Goal: Information Seeking & Learning: Learn about a topic

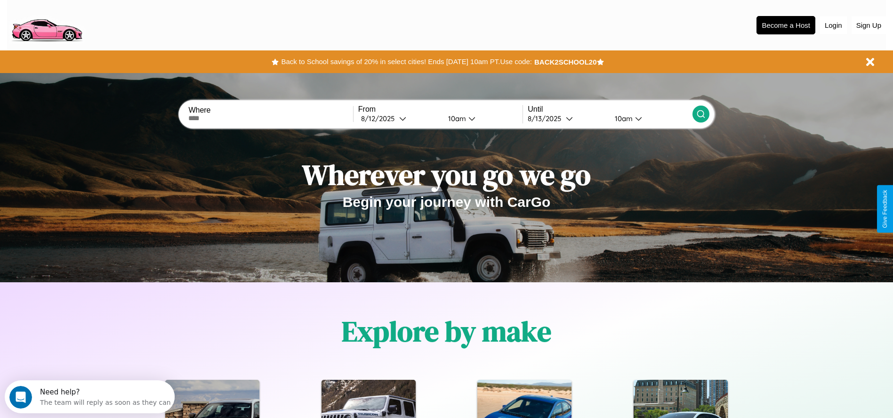
scroll to position [195, 0]
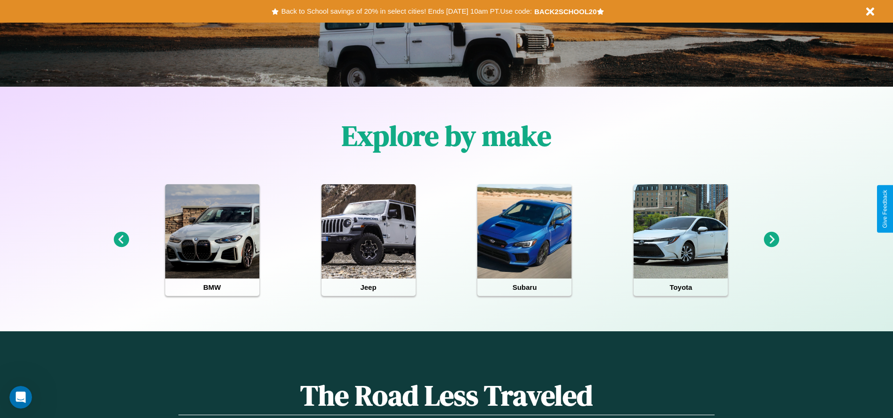
click at [772, 240] on icon at bounding box center [772, 240] width 16 height 16
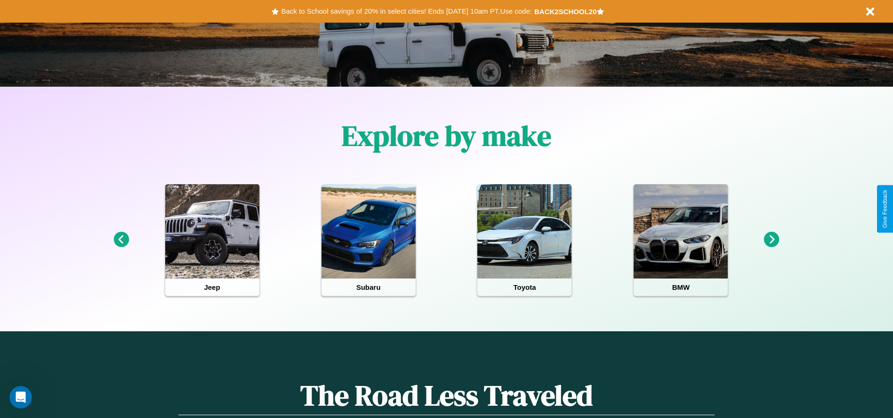
click at [772, 240] on icon at bounding box center [772, 240] width 16 height 16
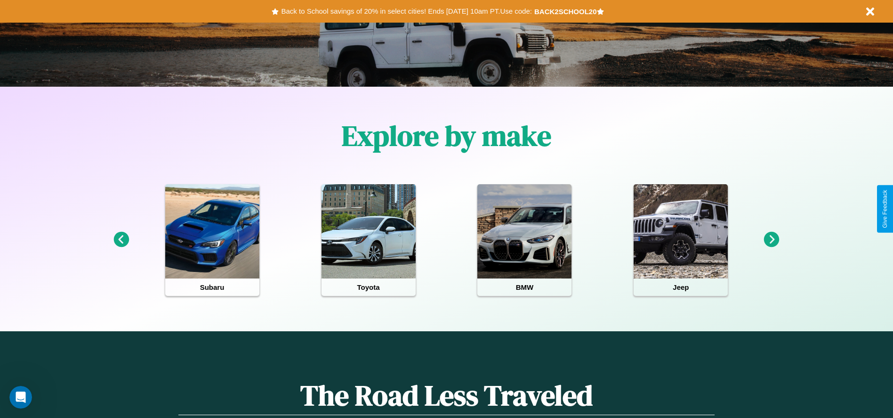
click at [121, 240] on icon at bounding box center [121, 240] width 16 height 16
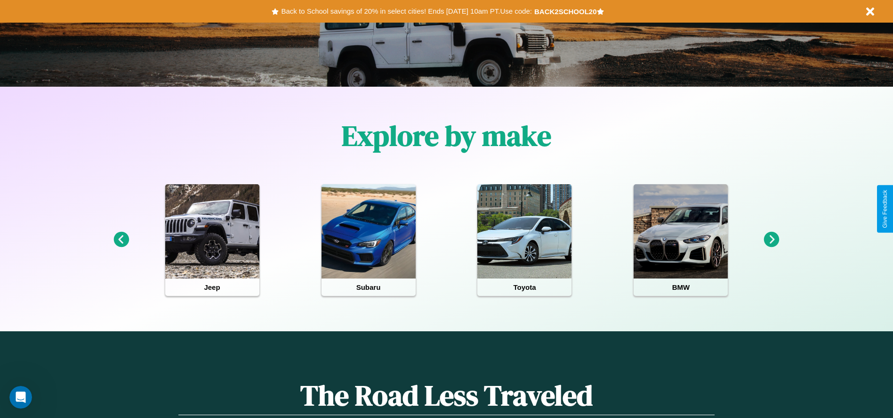
click at [772, 240] on icon at bounding box center [772, 240] width 16 height 16
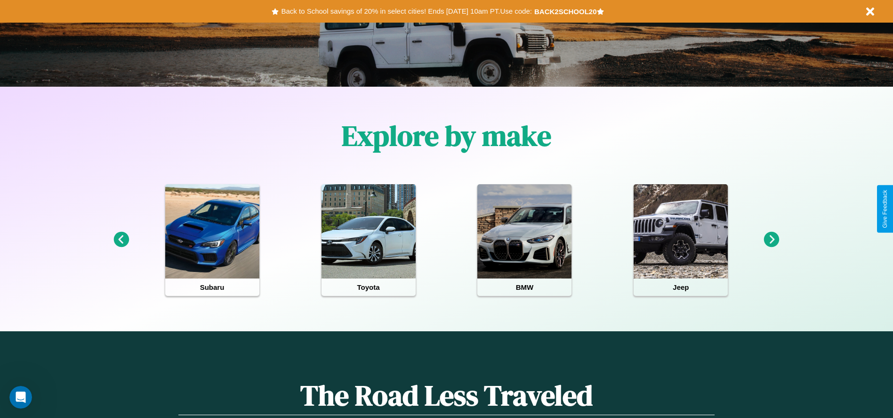
click at [772, 240] on icon at bounding box center [772, 240] width 16 height 16
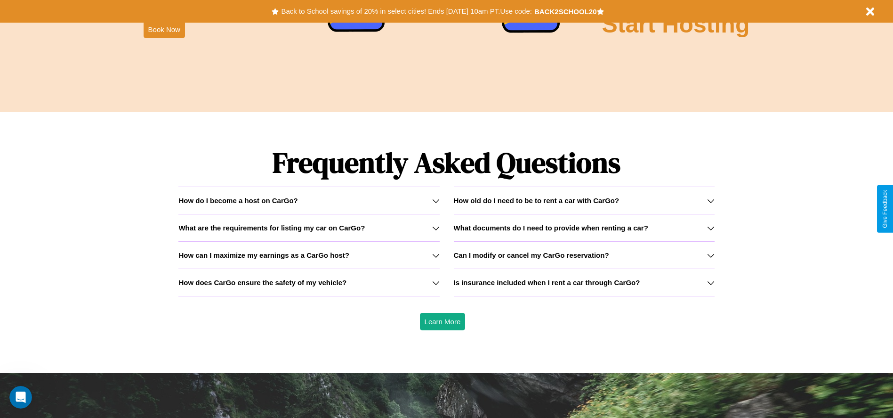
scroll to position [1351, 0]
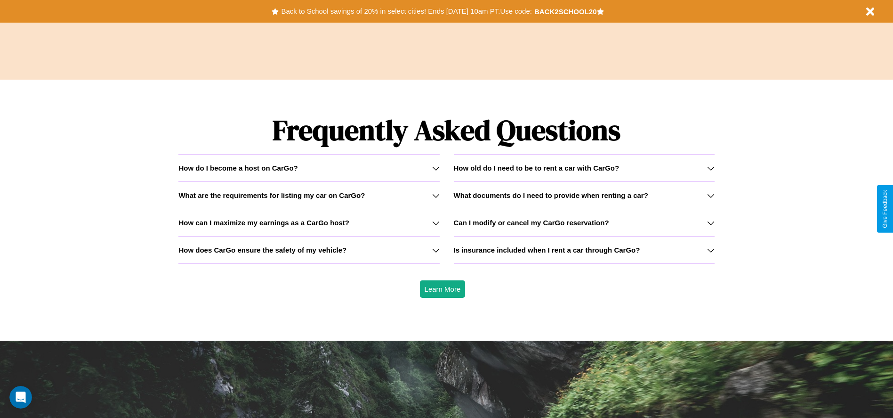
click at [309, 250] on h3 "How does CarGo ensure the safety of my vehicle?" at bounding box center [262, 250] width 168 height 8
click at [584, 250] on h3 "Is insurance included when I rent a car through CarGo?" at bounding box center [547, 250] width 186 height 8
click at [436, 195] on icon at bounding box center [436, 196] width 8 height 8
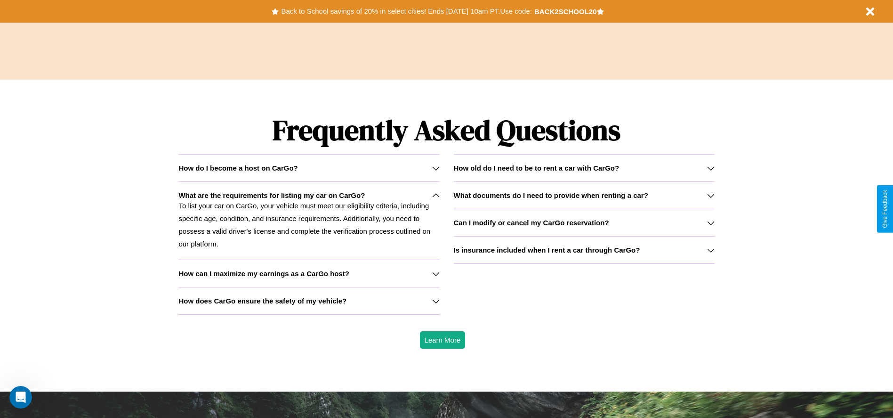
scroll to position [0, 0]
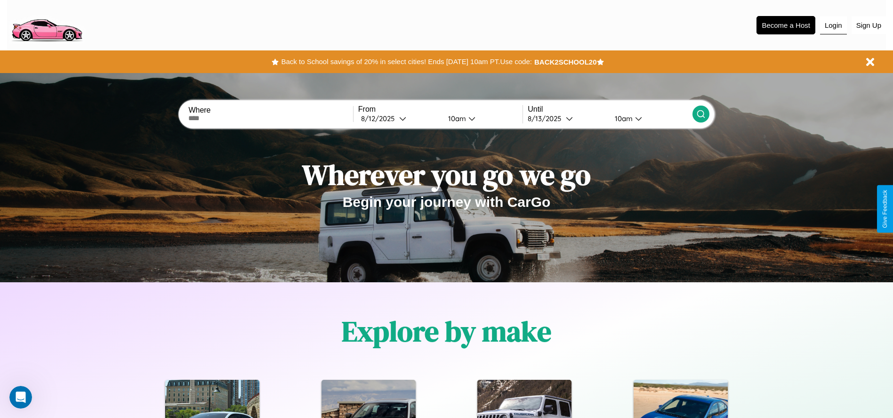
click at [833, 25] on button "Login" at bounding box center [833, 25] width 27 height 18
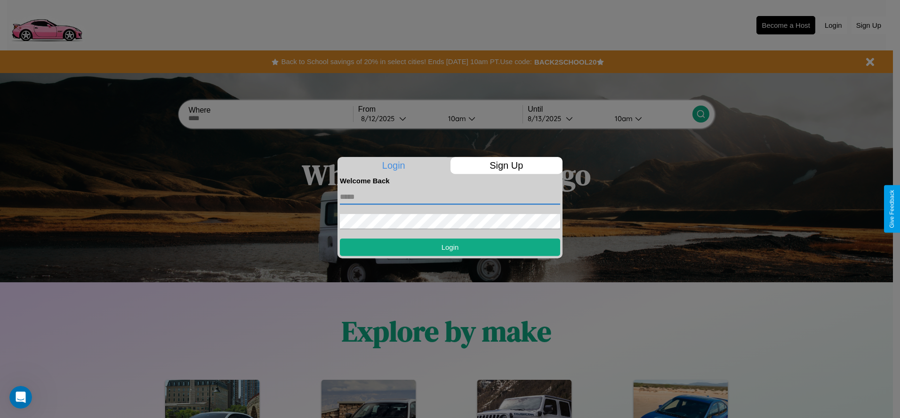
click at [450, 196] on input "text" at bounding box center [450, 196] width 220 height 15
type input "**********"
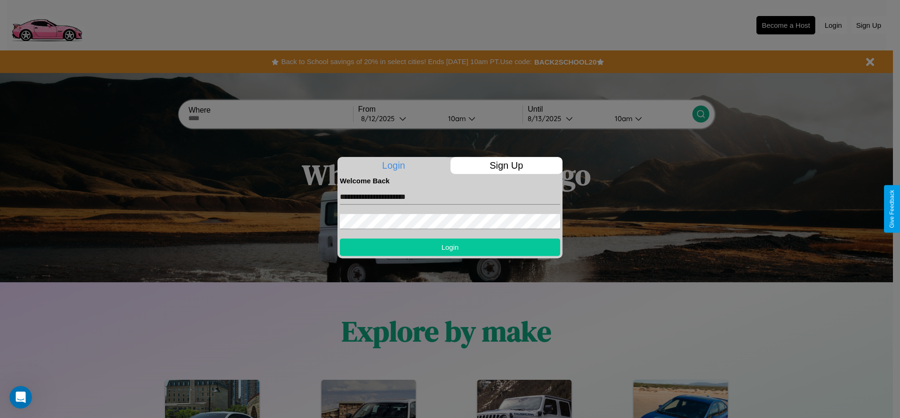
click at [450, 247] on button "Login" at bounding box center [450, 246] width 220 height 17
